Goal: Task Accomplishment & Management: Manage account settings

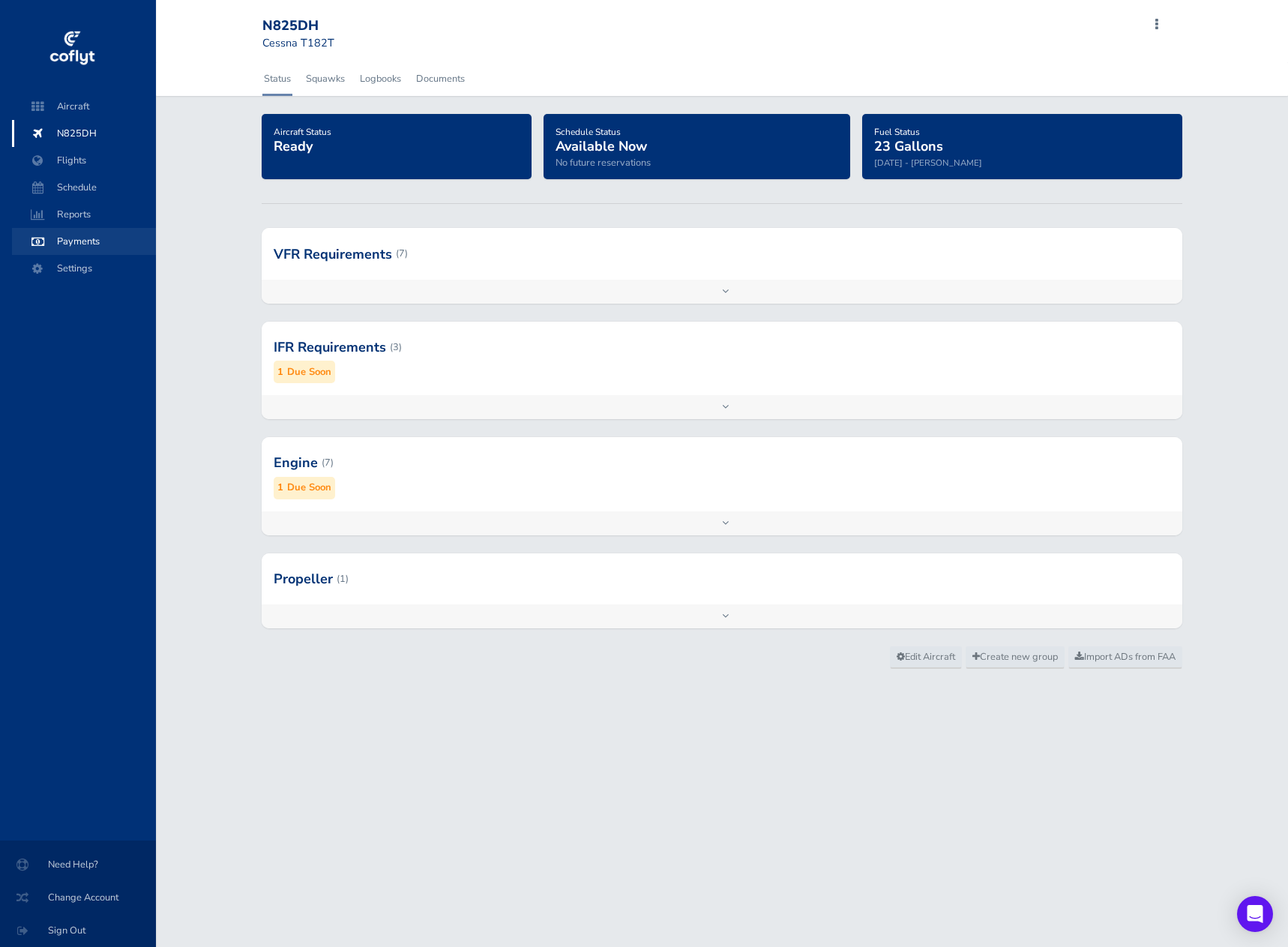
click at [88, 245] on span "Payments" at bounding box center [84, 241] width 114 height 27
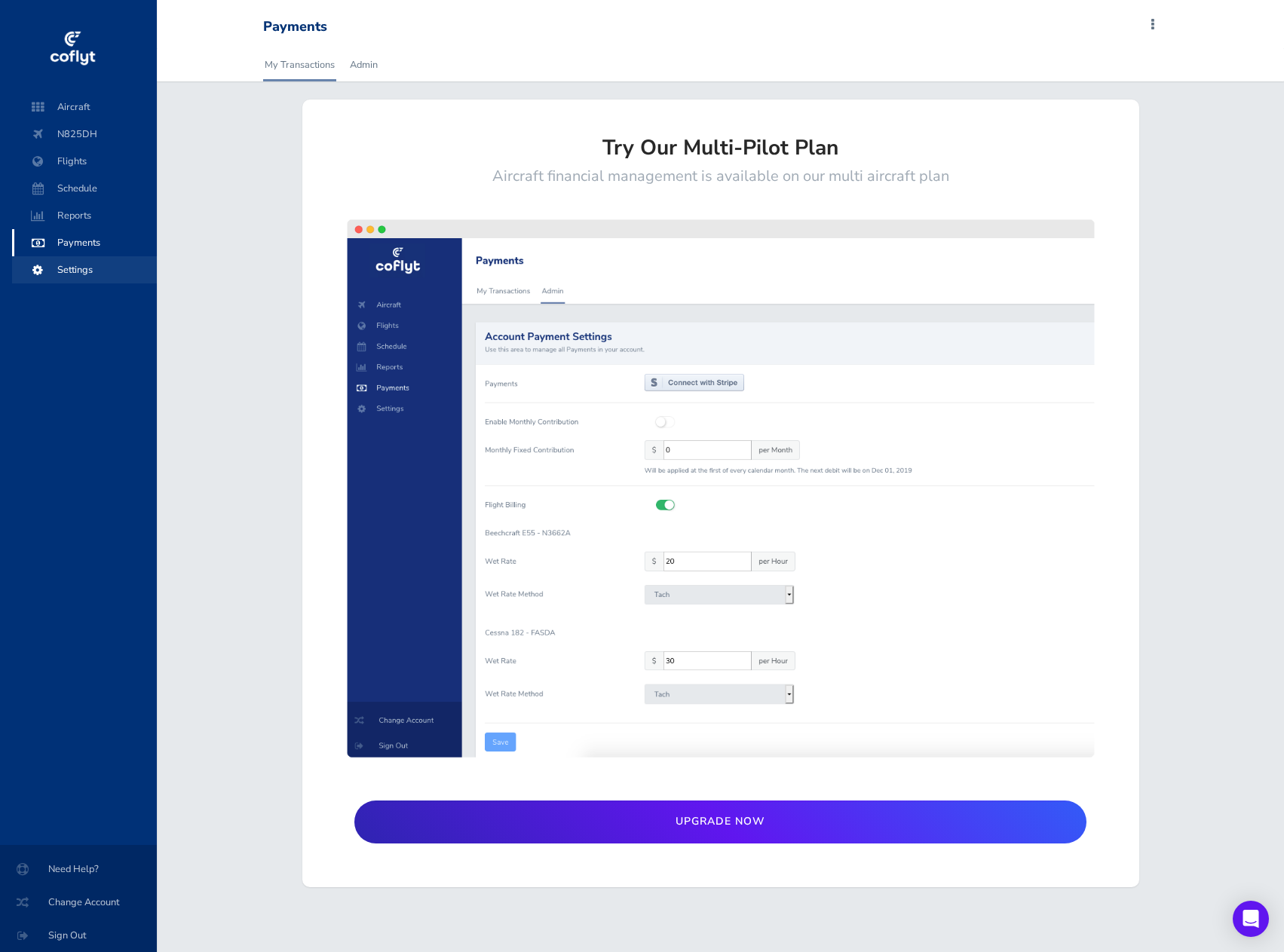
click at [62, 273] on span "Settings" at bounding box center [84, 270] width 115 height 27
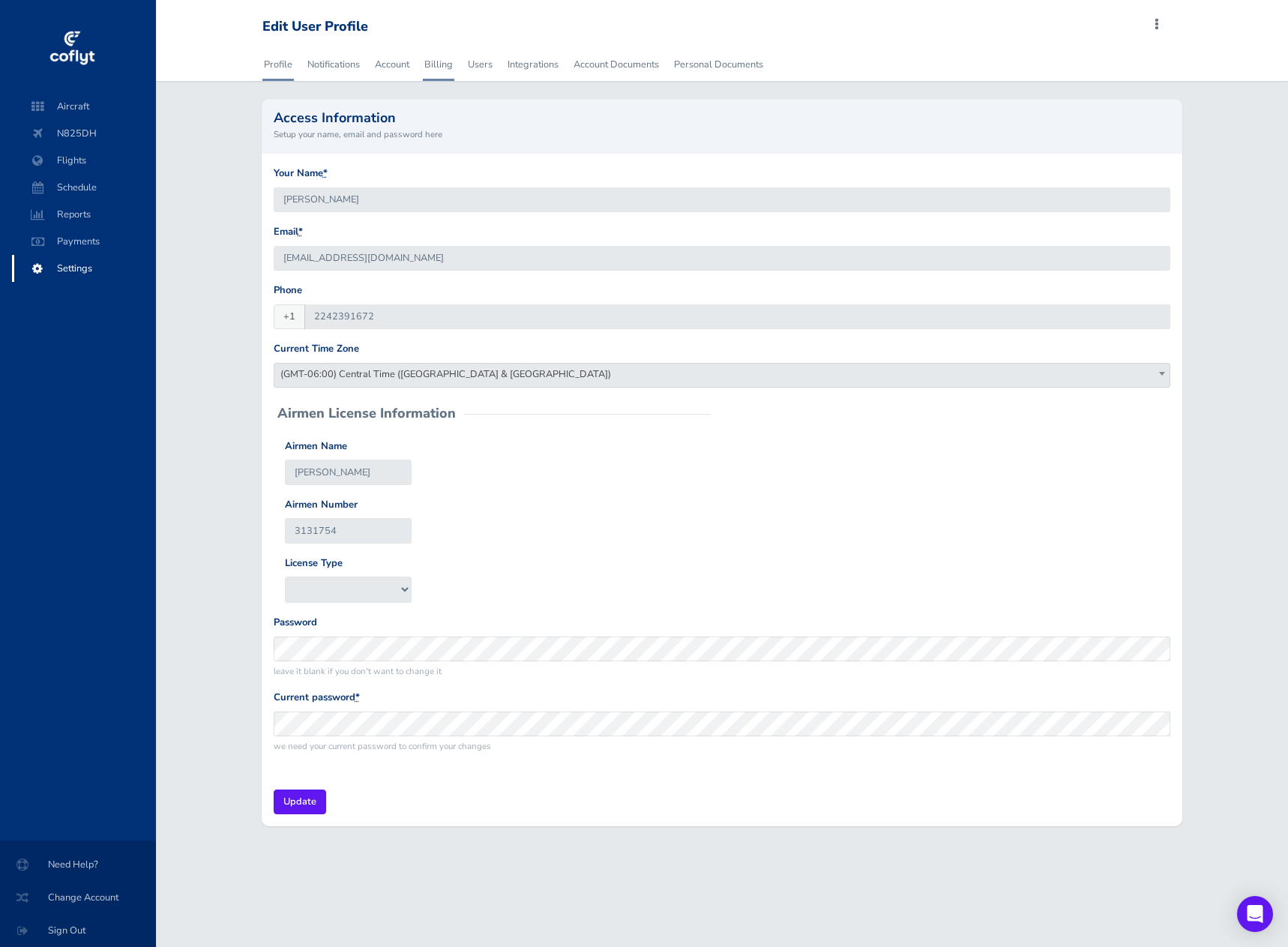
click at [441, 64] on link "Billing" at bounding box center [439, 64] width 32 height 33
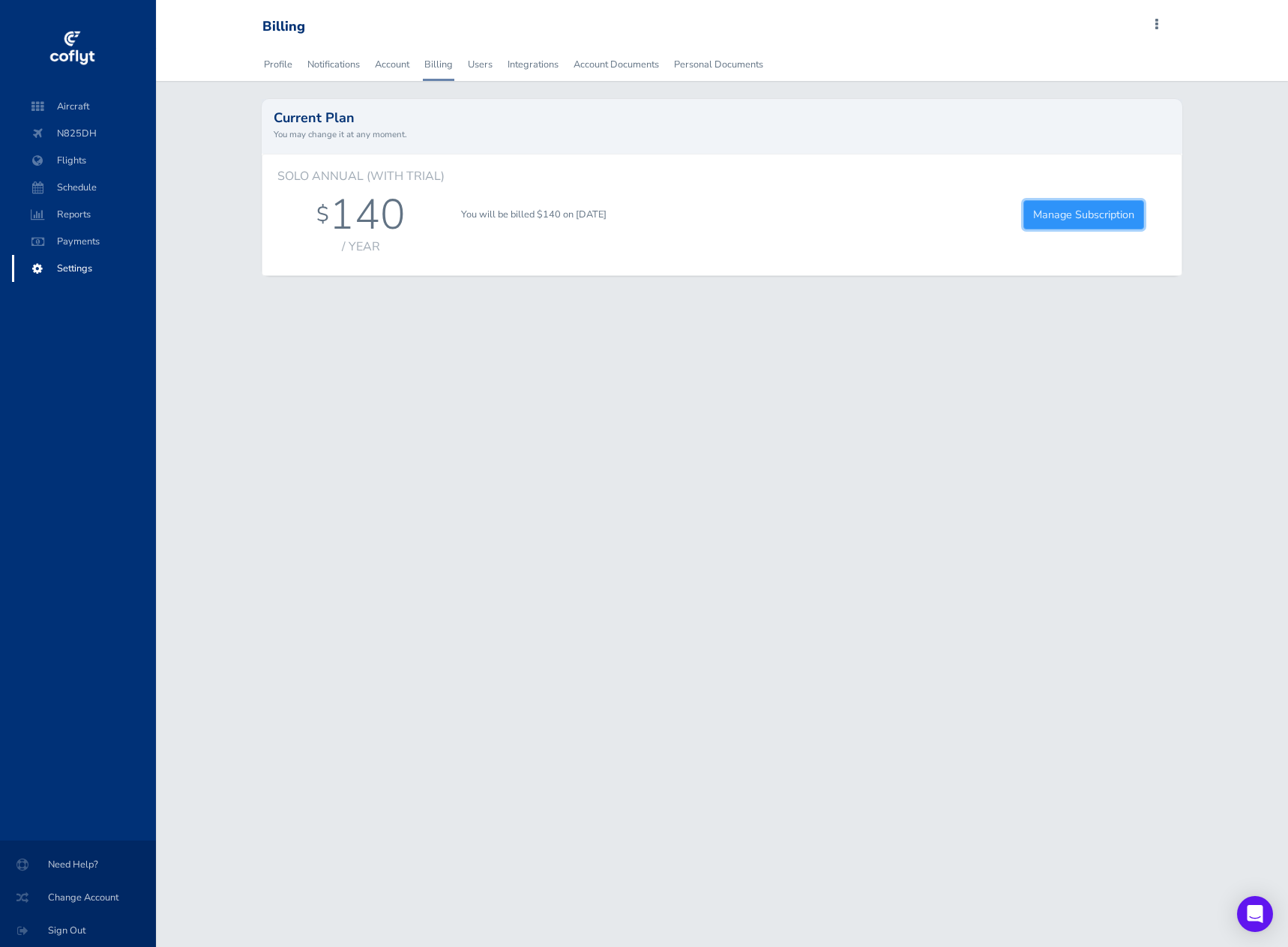
click at [1118, 218] on link "Manage Subscription" at bounding box center [1083, 214] width 120 height 30
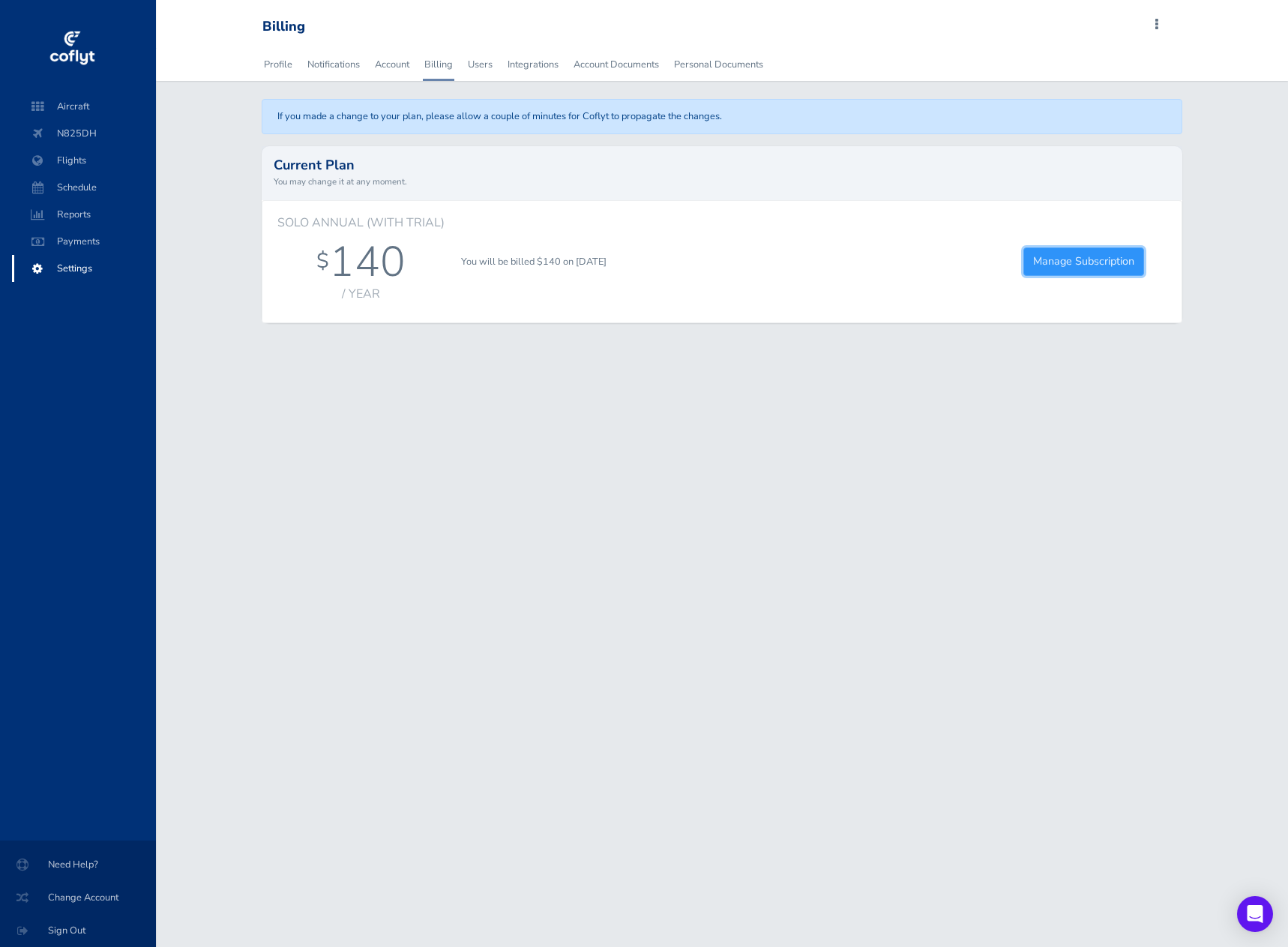
click at [1090, 267] on link "Manage Subscription" at bounding box center [1083, 262] width 120 height 30
click at [79, 131] on span "N825DH" at bounding box center [84, 133] width 114 height 27
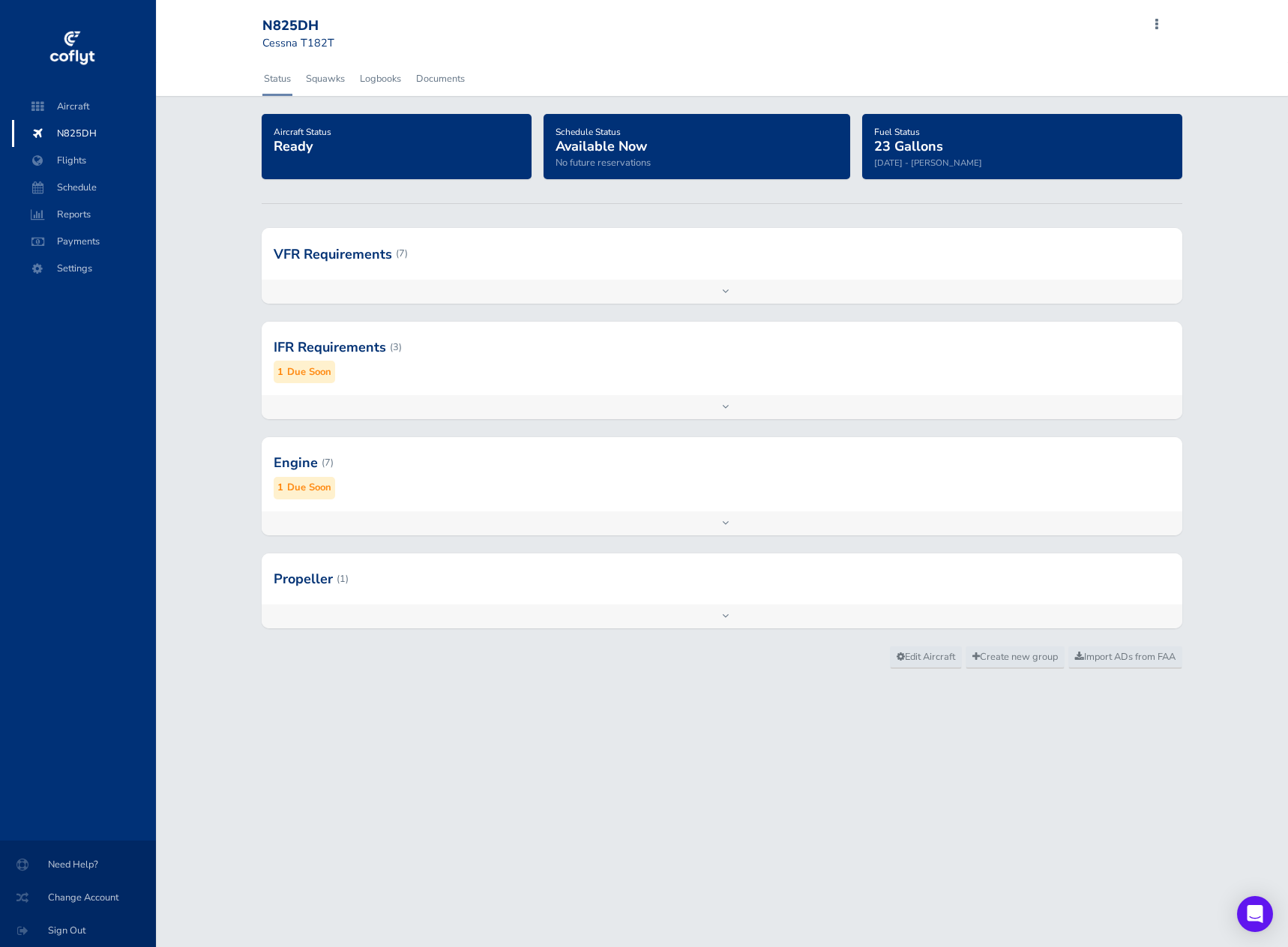
click at [724, 407] on div "Add inspection Edit" at bounding box center [722, 407] width 920 height 24
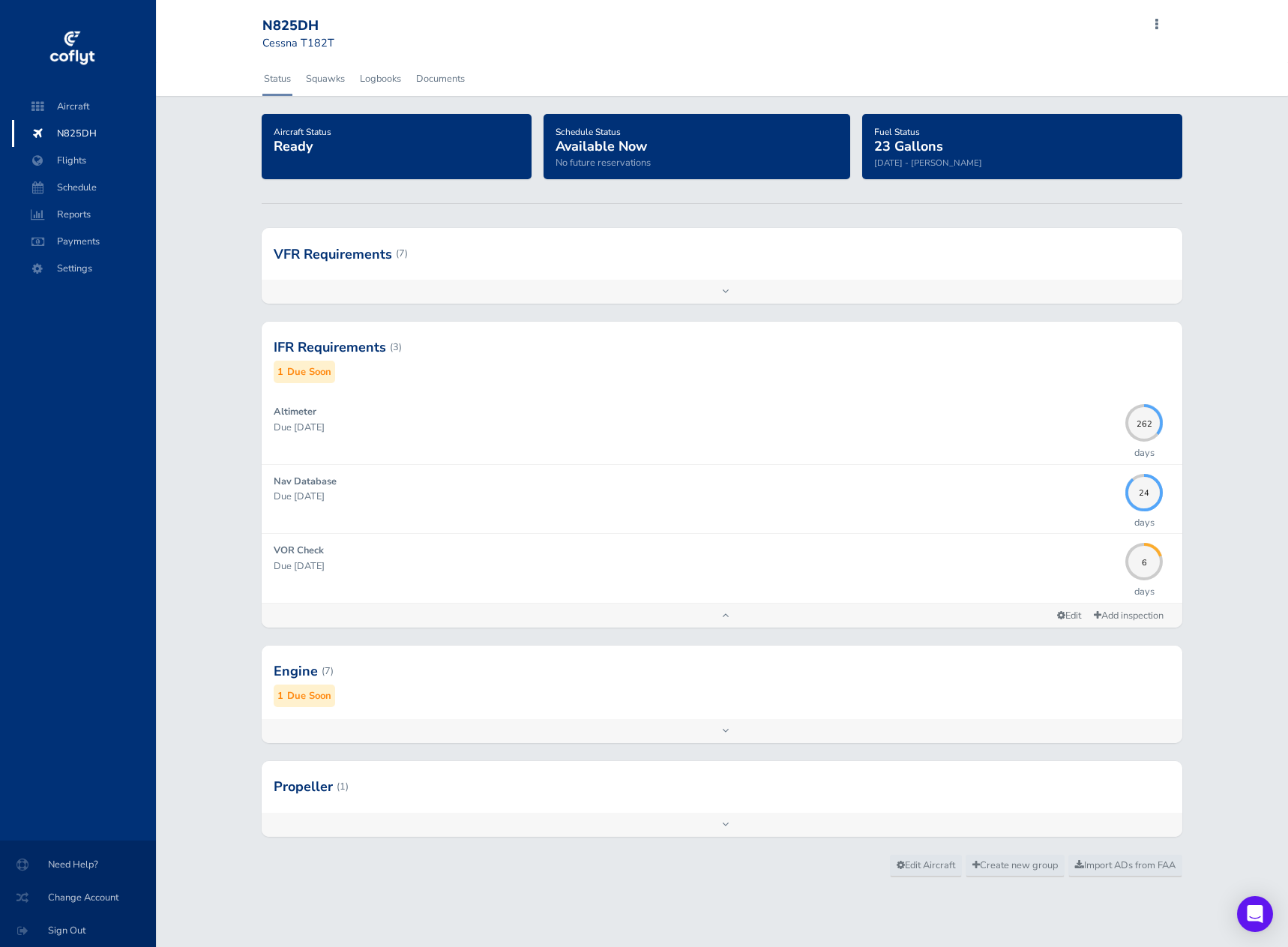
click at [724, 615] on div "Add inspection Edit" at bounding box center [722, 615] width 920 height 24
